Goal: Task Accomplishment & Management: Manage account settings

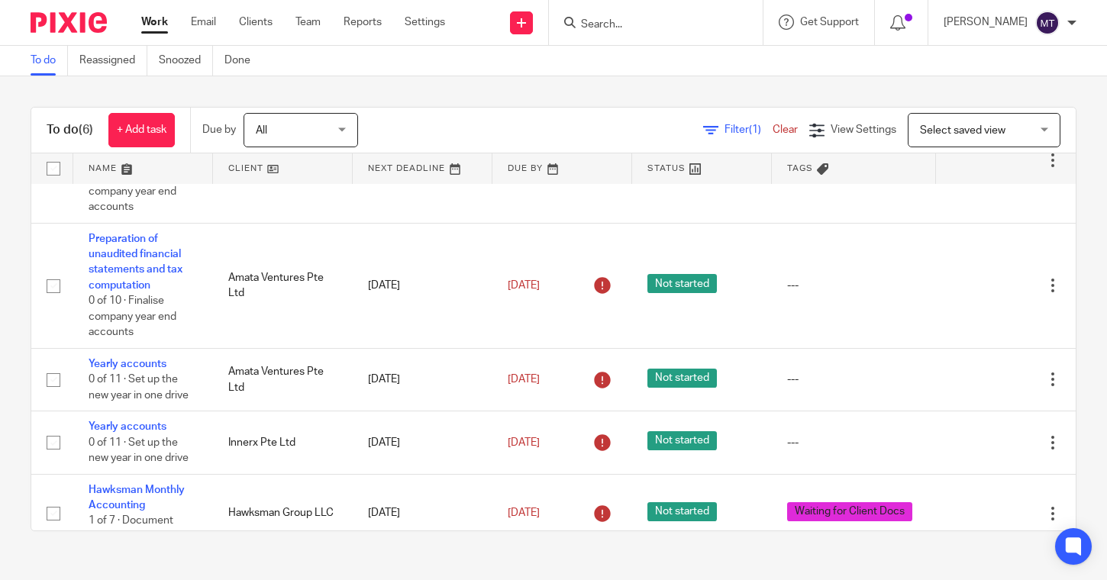
scroll to position [266, 0]
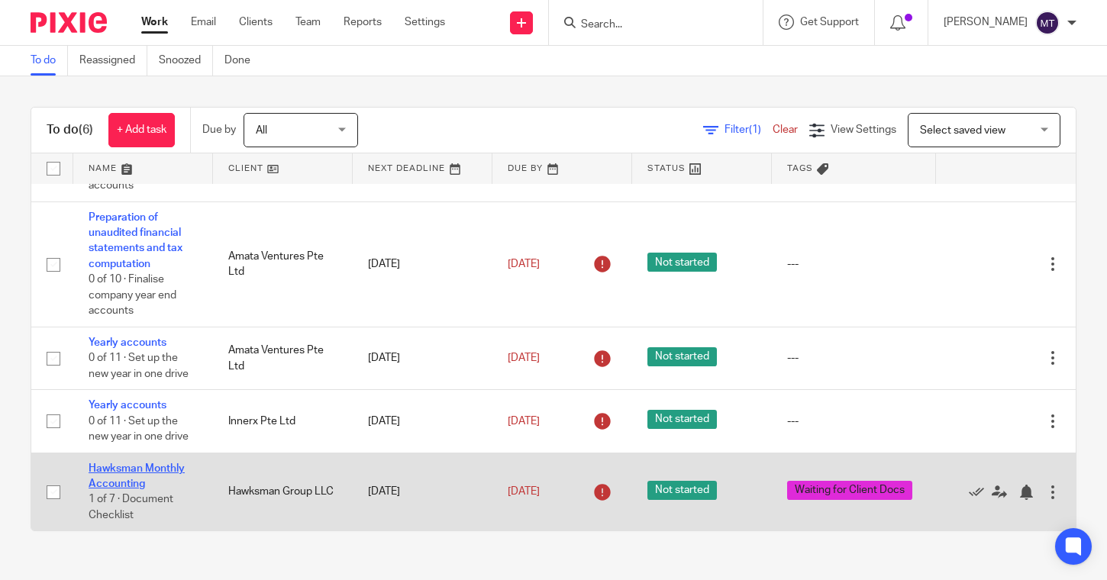
click at [125, 474] on link "Hawksman Monthly Accounting" at bounding box center [137, 476] width 96 height 26
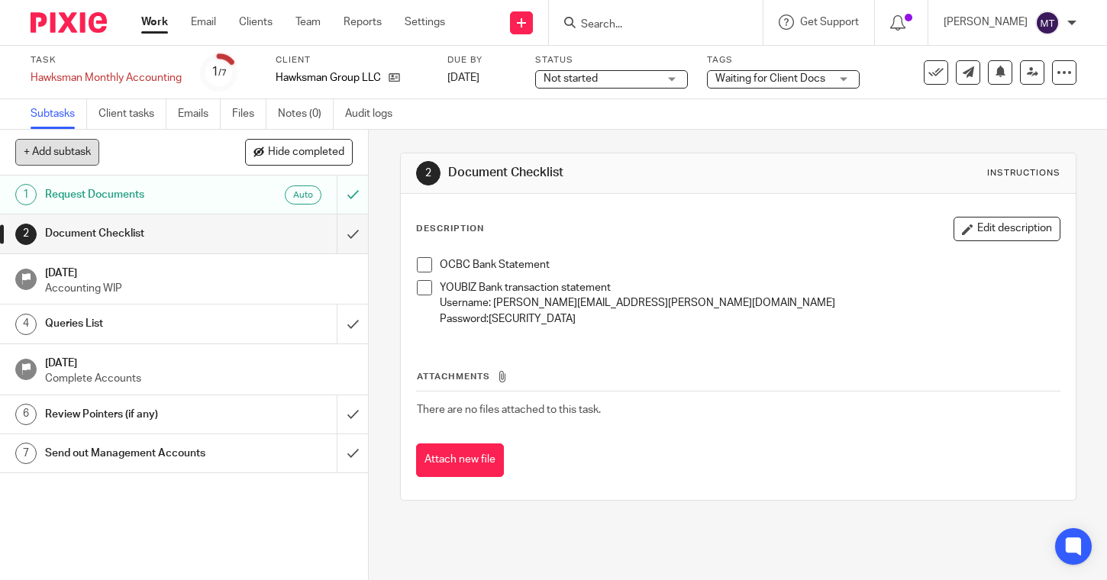
click at [63, 150] on button "+ Add subtask" at bounding box center [57, 152] width 84 height 26
type input "MT: Approved for sending to client on [DATE]"
click at [350, 151] on p "+ Add" at bounding box center [330, 153] width 44 height 26
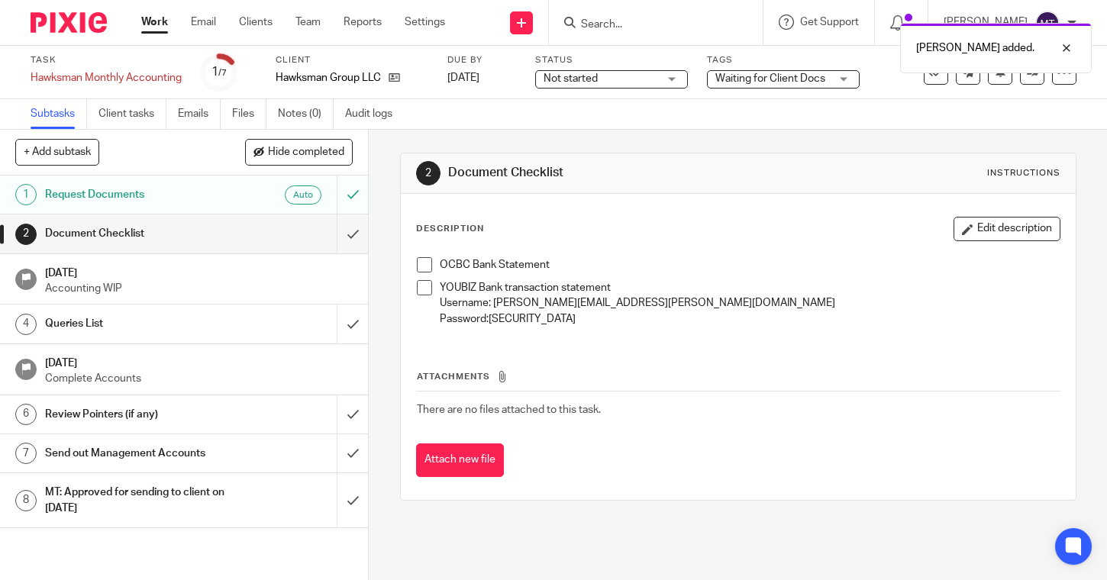
click at [219, 498] on h1 "MT: Approved for sending to client on [DATE]" at bounding box center [137, 500] width 185 height 39
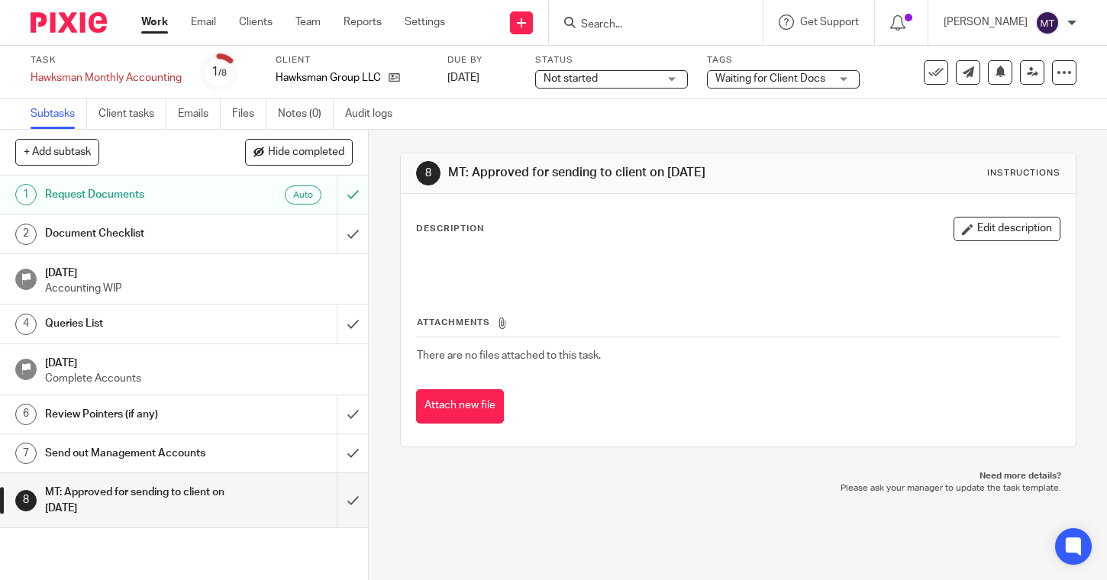
click at [988, 218] on button "Edit description" at bounding box center [1007, 229] width 107 height 24
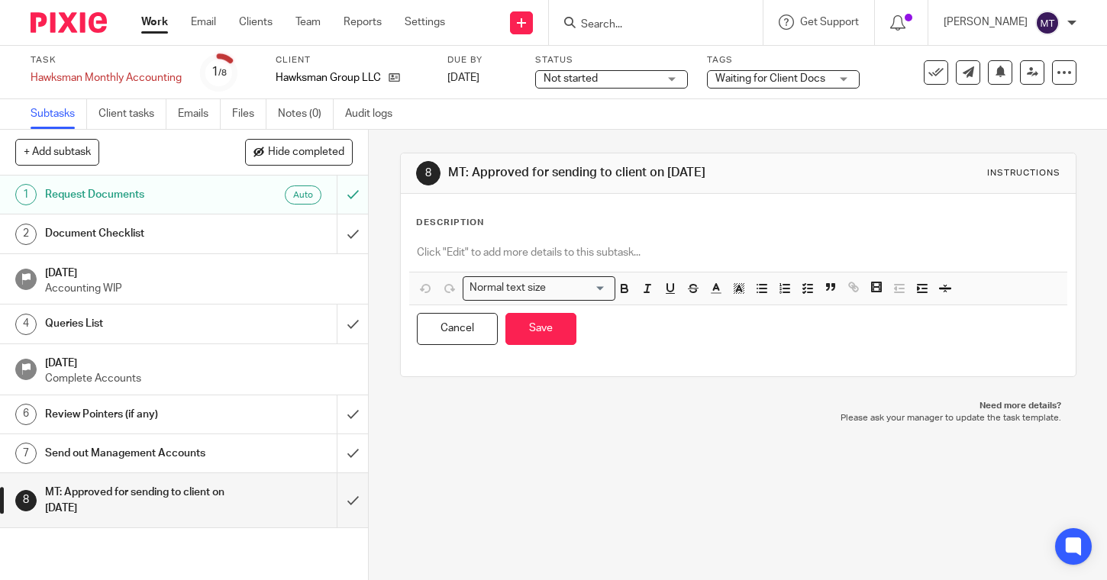
click at [723, 264] on div at bounding box center [738, 254] width 658 height 34
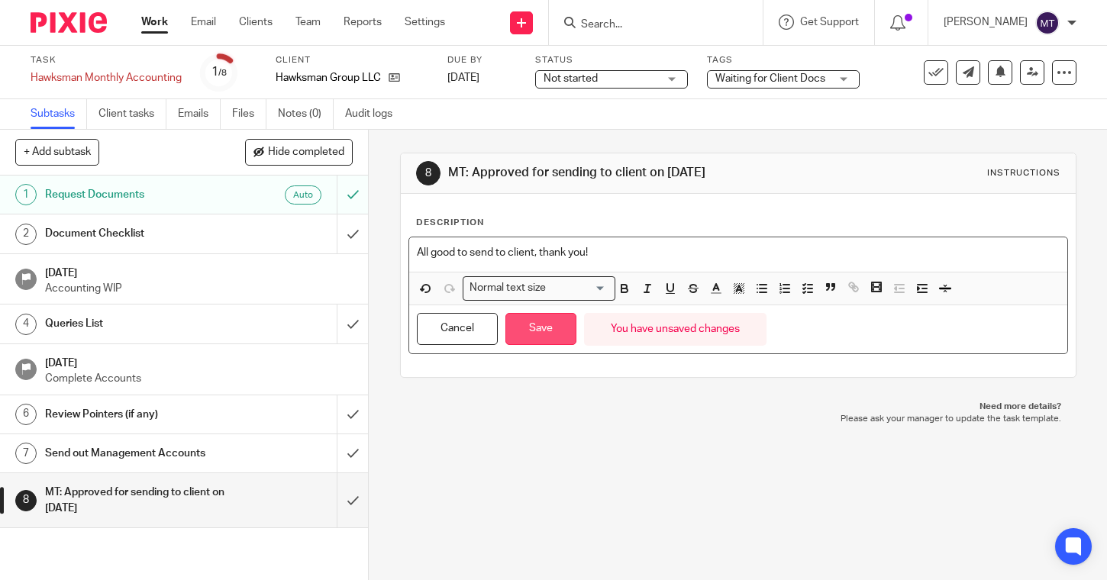
click at [529, 329] on button "Save" at bounding box center [540, 329] width 71 height 33
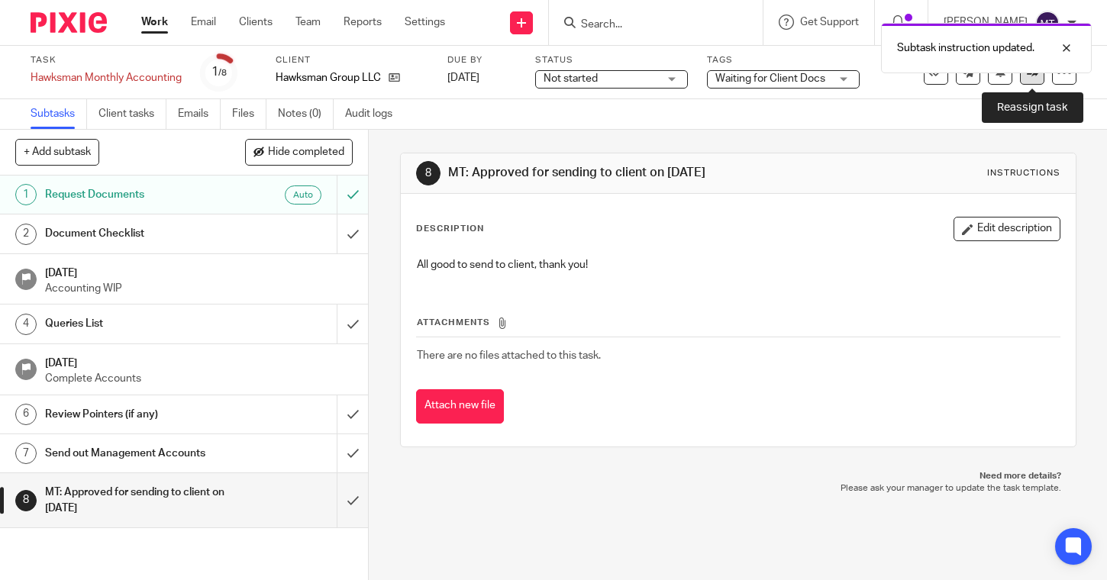
click at [1034, 80] on link at bounding box center [1032, 72] width 24 height 24
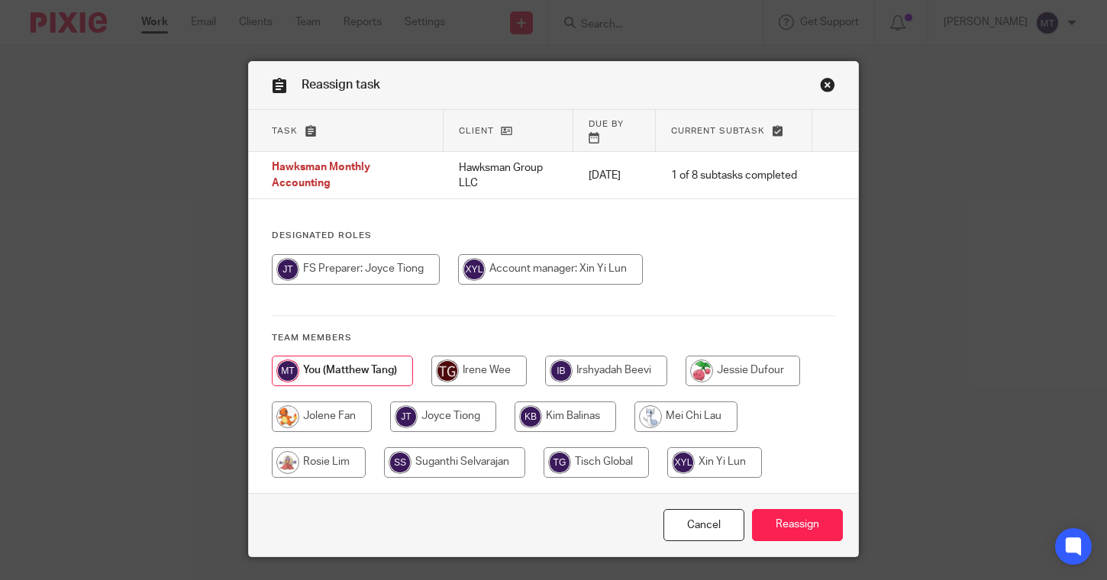
click at [544, 254] on input "radio" at bounding box center [550, 269] width 185 height 31
radio input "true"
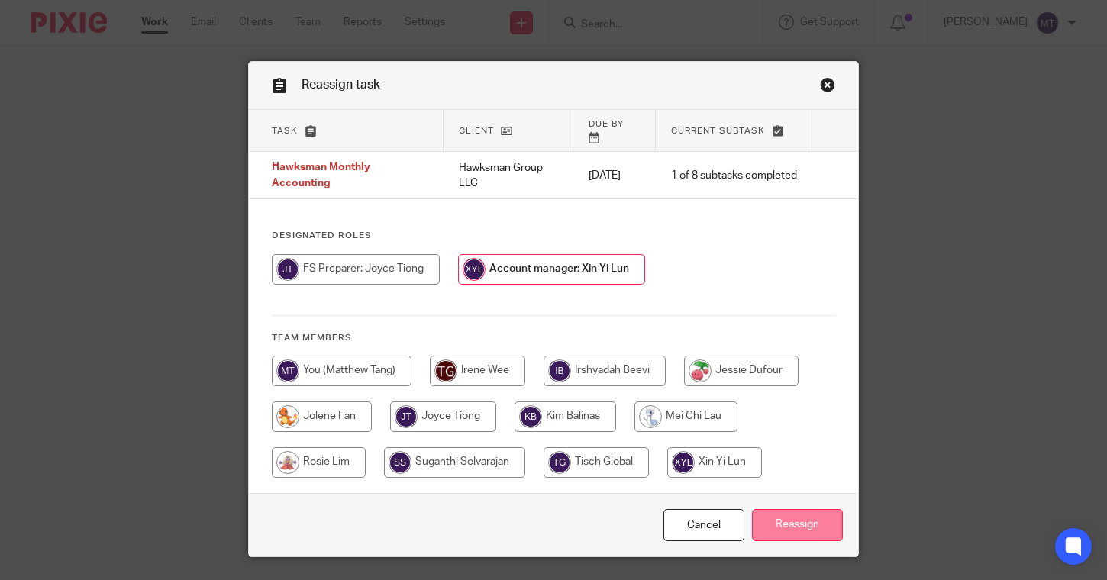
click at [789, 514] on input "Reassign" at bounding box center [797, 525] width 91 height 33
